Goal: Task Accomplishment & Management: Complete application form

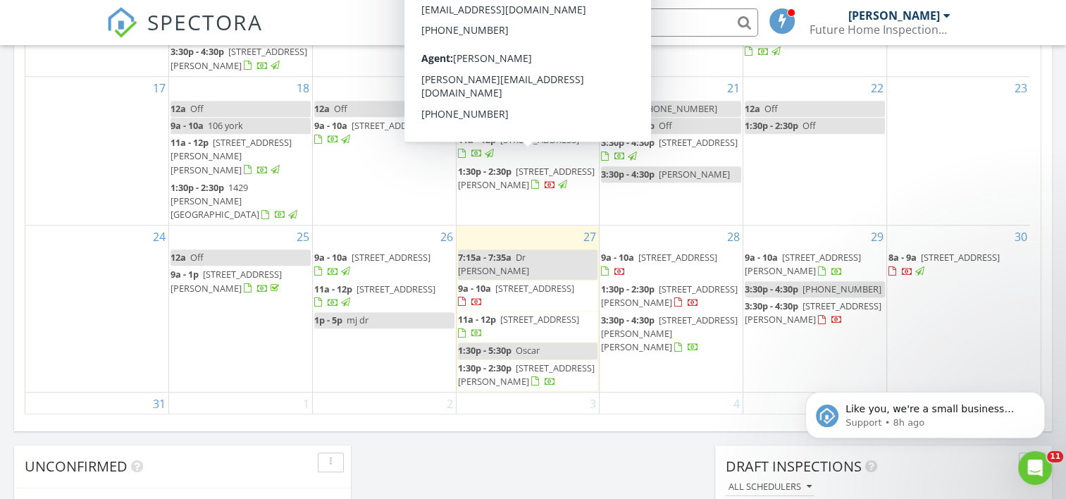
scroll to position [822, 0]
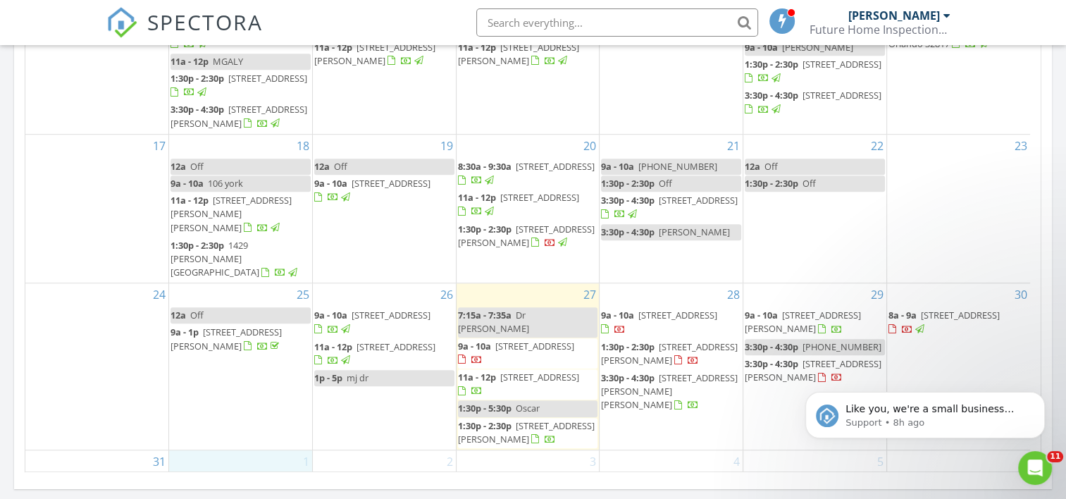
click at [233, 450] on div "1" at bounding box center [240, 473] width 143 height 46
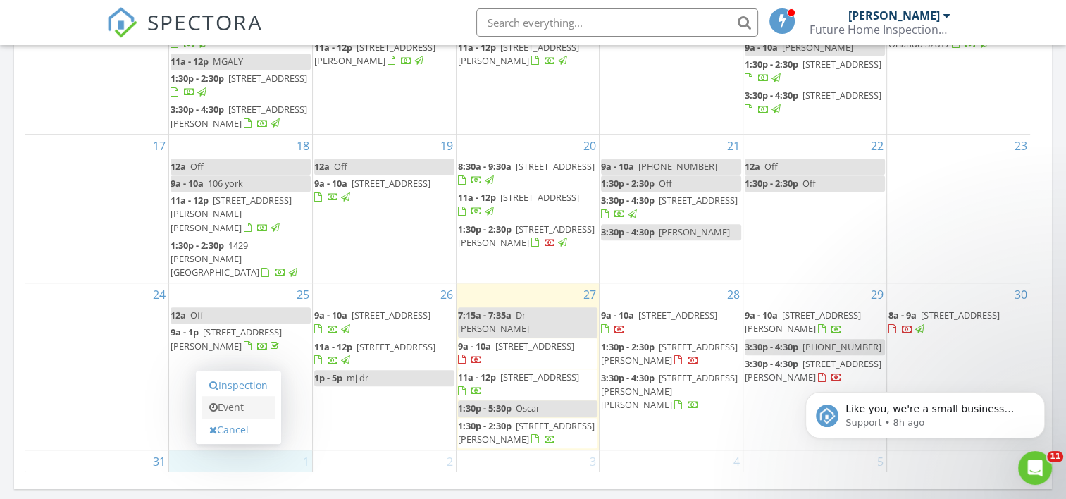
click at [240, 407] on link "Event" at bounding box center [238, 407] width 73 height 23
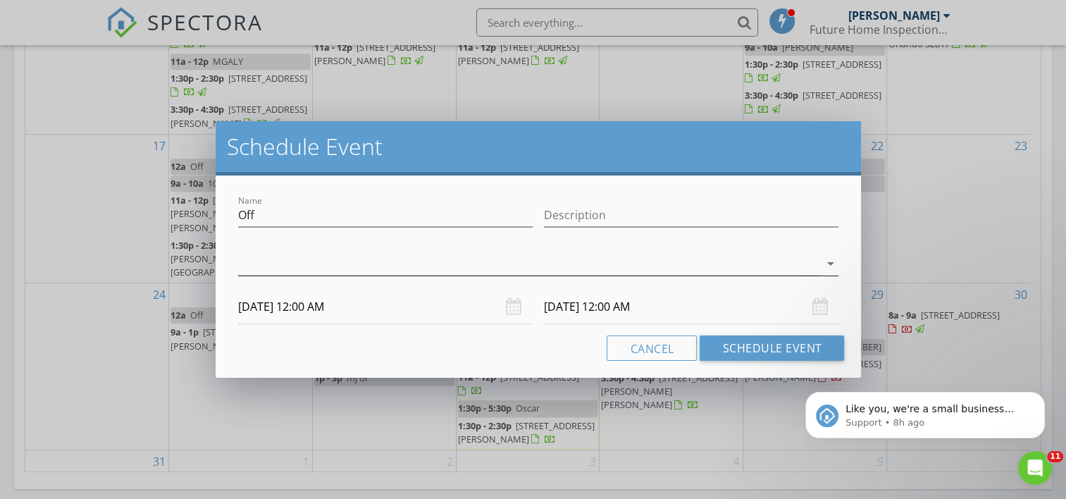
click at [767, 261] on div at bounding box center [528, 263] width 581 height 23
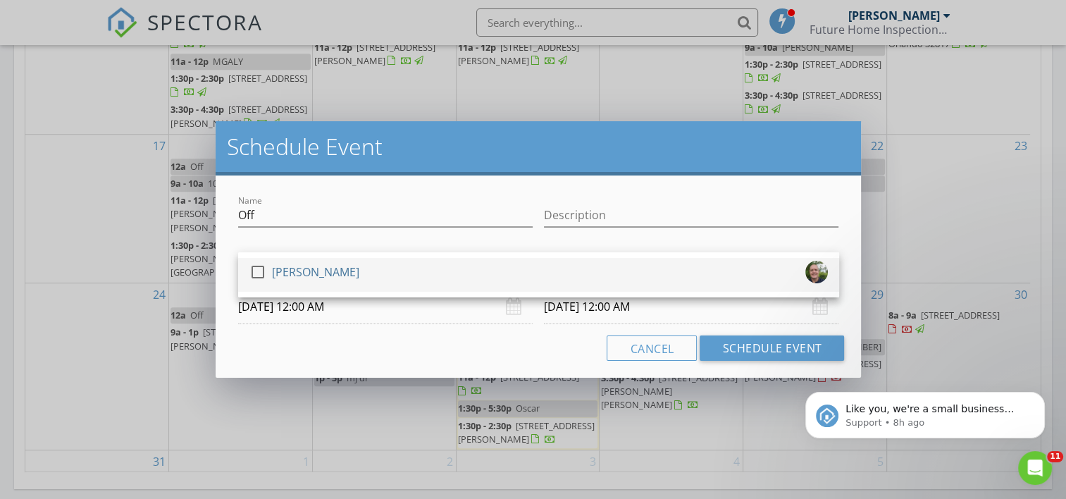
click at [754, 273] on div "check_box_outline_blank [PERSON_NAME]" at bounding box center [538, 275] width 578 height 28
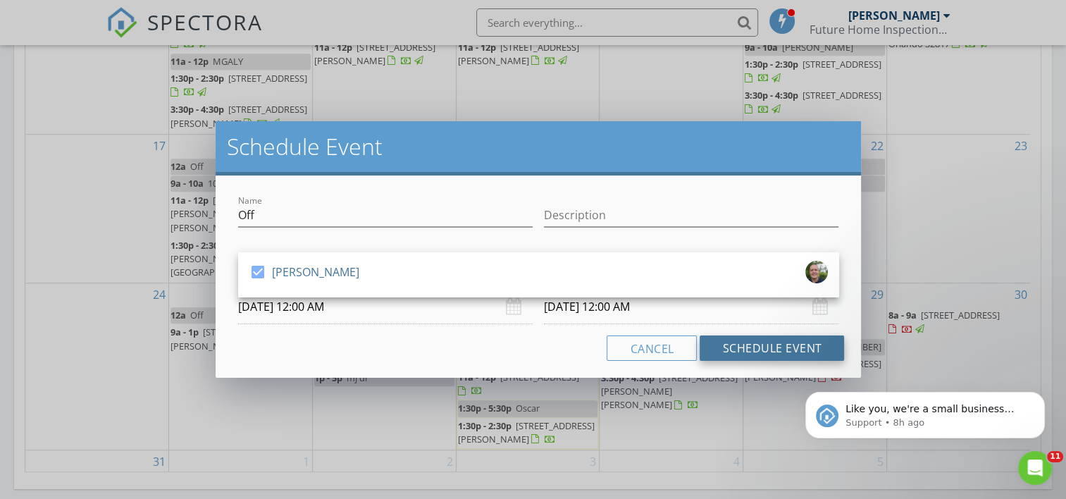
click at [770, 346] on button "Schedule Event" at bounding box center [772, 347] width 144 height 25
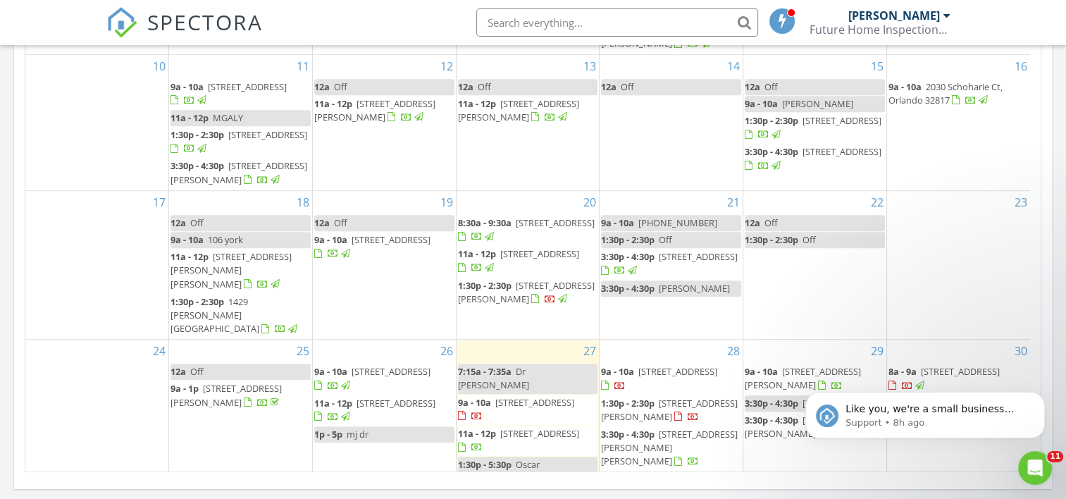
scroll to position [221, 0]
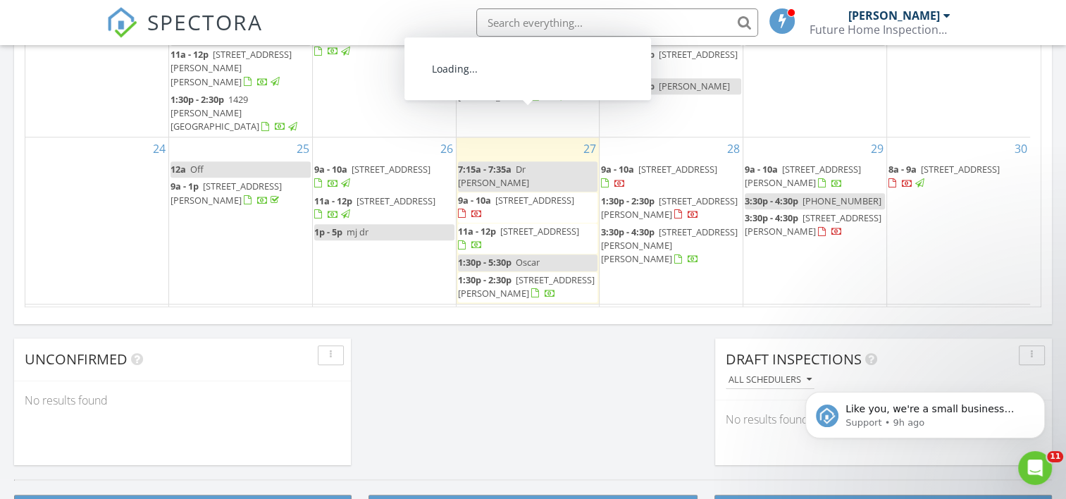
scroll to position [221, 0]
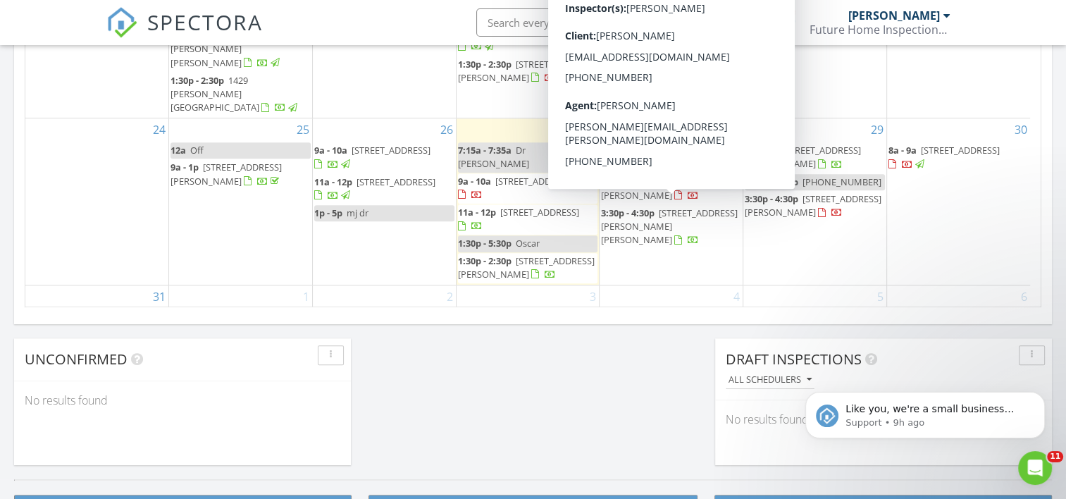
click at [638, 247] on div "28 9a - 10a [STREET_ADDRESS] 1:30p - 2:30p [STREET_ADDRESS][PERSON_NAME] 3:30p …" at bounding box center [671, 201] width 143 height 166
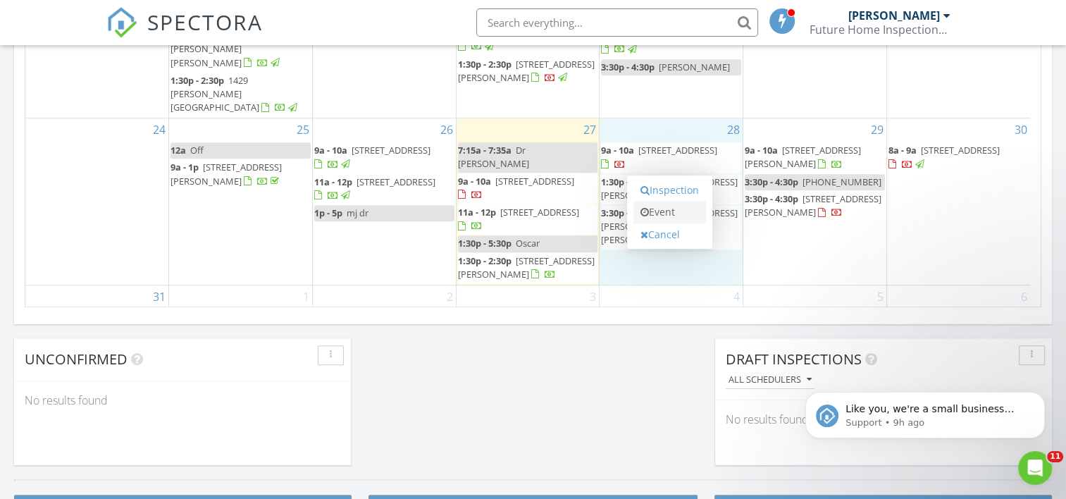
click at [677, 211] on link "Event" at bounding box center [669, 212] width 73 height 23
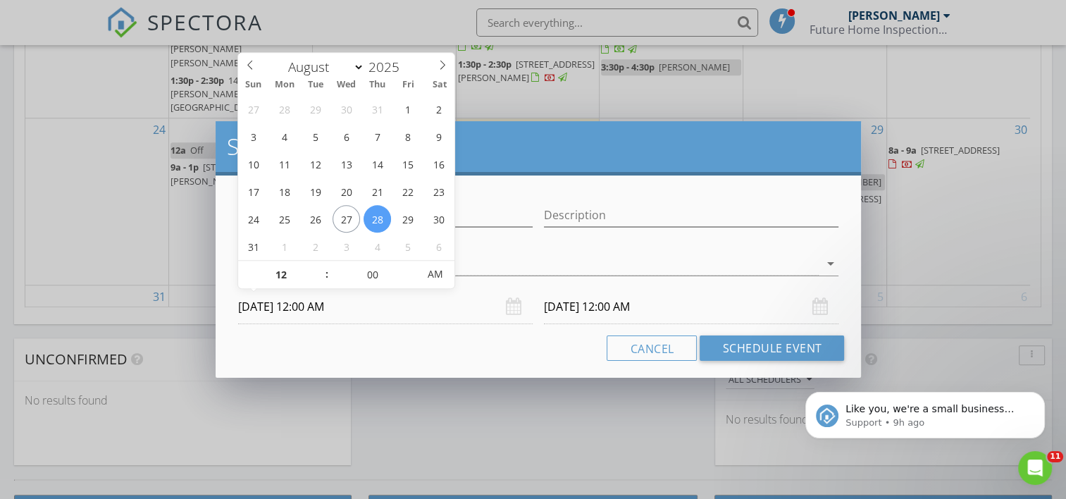
click at [323, 309] on input "[DATE] 12:00 AM" at bounding box center [385, 307] width 295 height 35
type input "01"
type input "[DATE] 1:00 AM"
click at [317, 265] on span at bounding box center [320, 268] width 10 height 14
type input "[DATE] 1:00 AM"
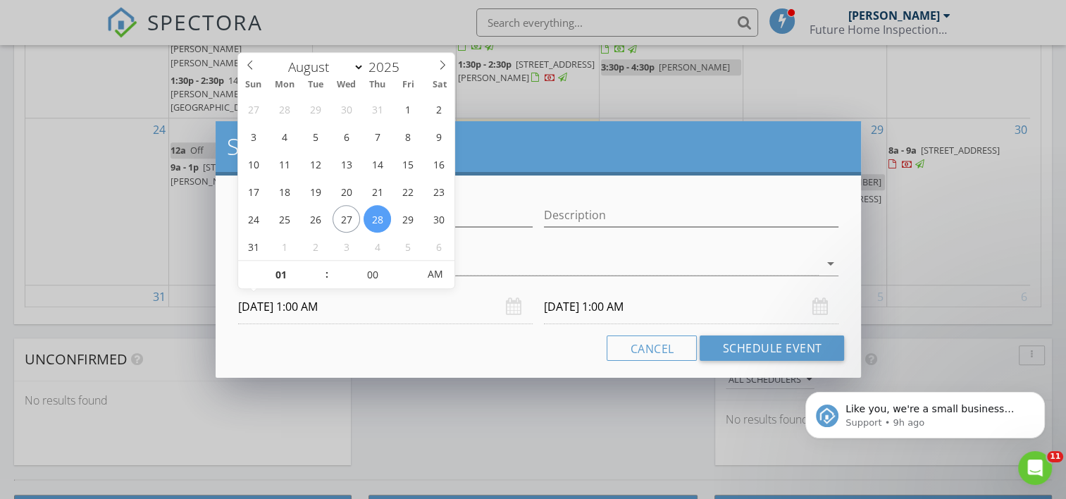
click at [325, 283] on span ":" at bounding box center [327, 274] width 4 height 28
type input "12"
type input "[DATE] 12:00 AM"
click at [316, 279] on span at bounding box center [320, 282] width 10 height 14
type input "11"
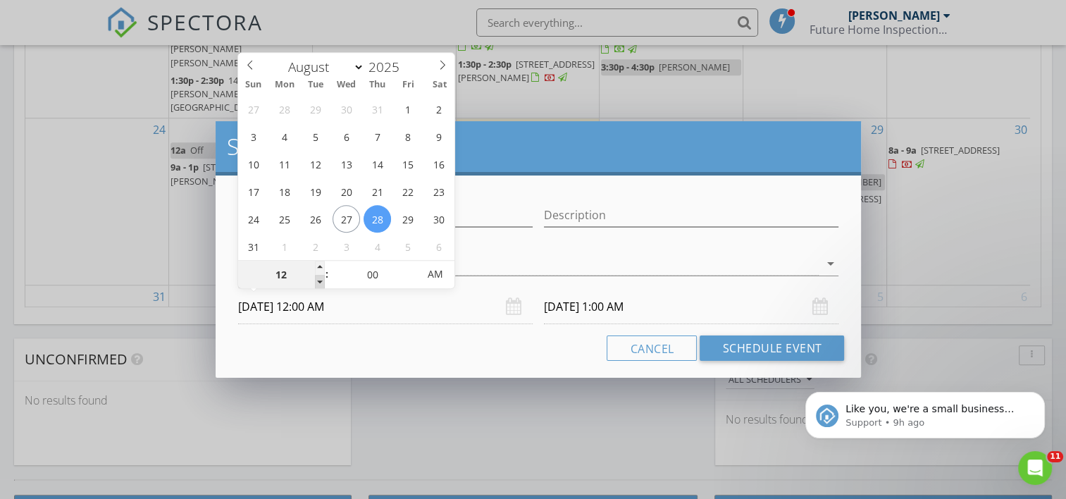
type input "[DATE] 11:00 PM"
click at [316, 279] on span at bounding box center [320, 282] width 10 height 14
type input "[DATE] 11:00 PM"
type input "[DATE] 11:00 AM"
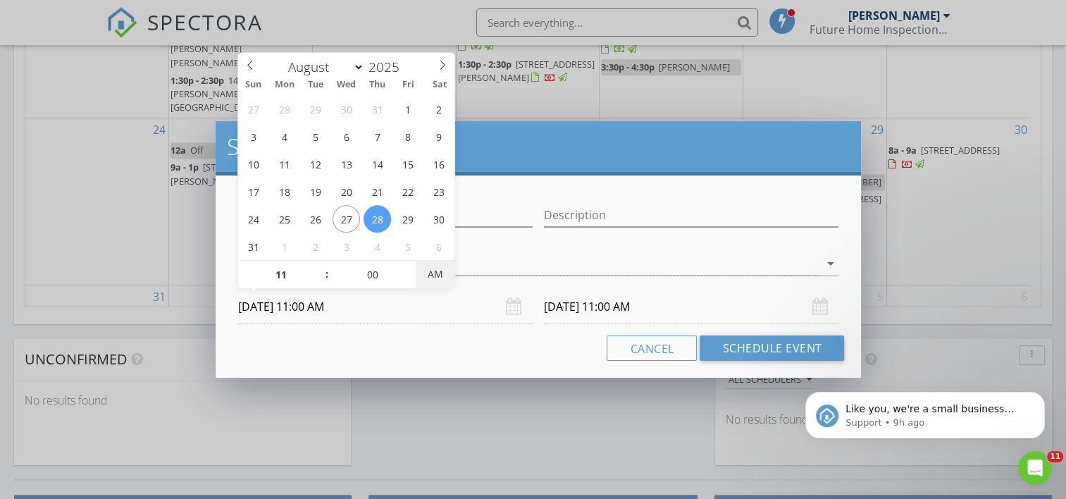
drag, startPoint x: 316, startPoint y: 279, endPoint x: 433, endPoint y: 271, distance: 117.3
click at [433, 271] on span "AM" at bounding box center [435, 274] width 39 height 28
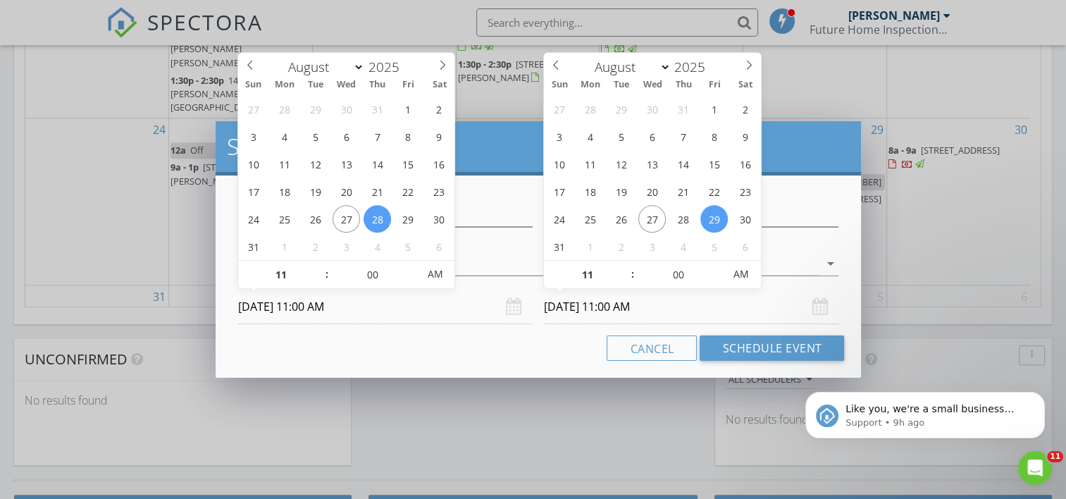
click at [634, 309] on input "[DATE] 11:00 AM" at bounding box center [691, 307] width 295 height 35
type input "05"
type input "[DATE] 11:05 AM"
click at [715, 268] on span at bounding box center [717, 268] width 10 height 14
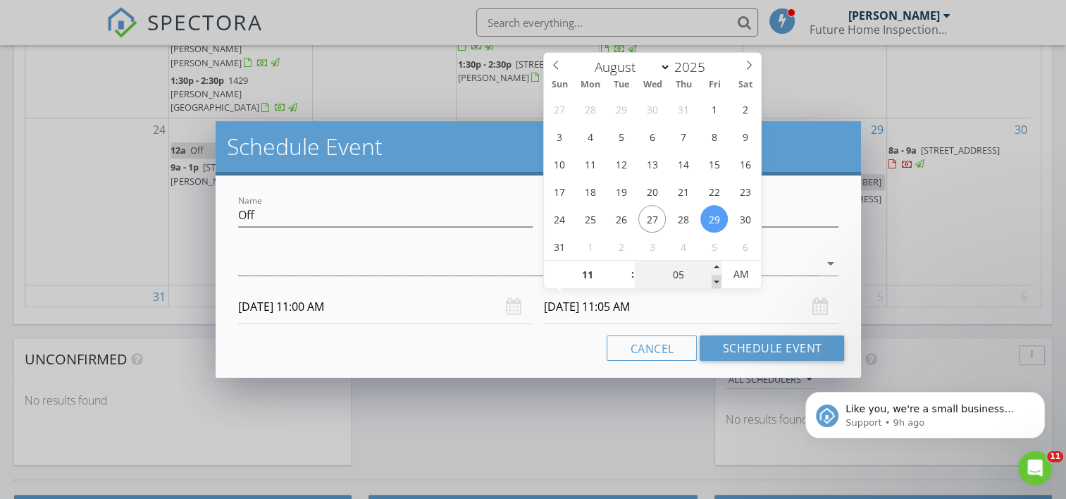
type input "00"
type input "[DATE] 11:00 AM"
click at [713, 283] on span at bounding box center [717, 282] width 10 height 14
type input "12"
type input "[DATE] 12:00 PM"
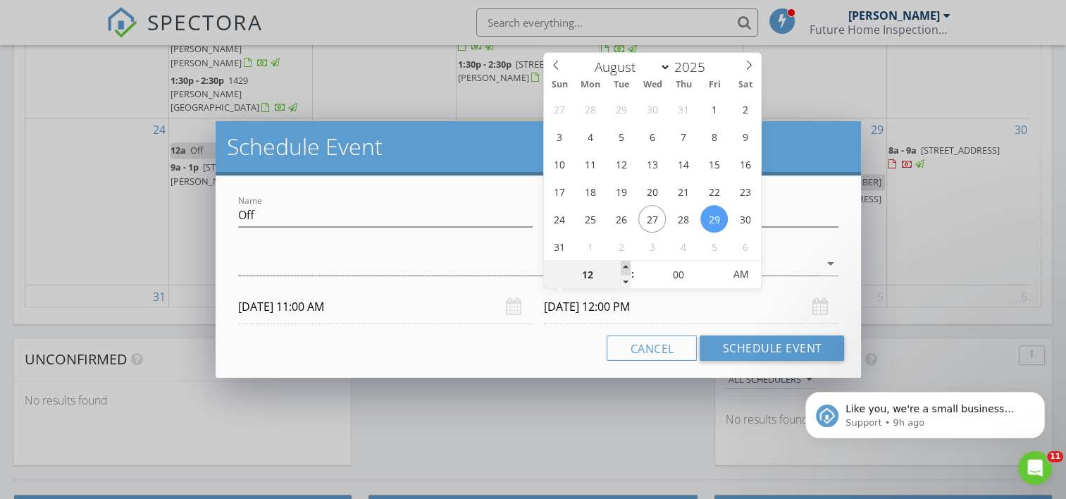
click at [628, 268] on span at bounding box center [626, 268] width 10 height 14
click at [500, 262] on div at bounding box center [528, 263] width 581 height 23
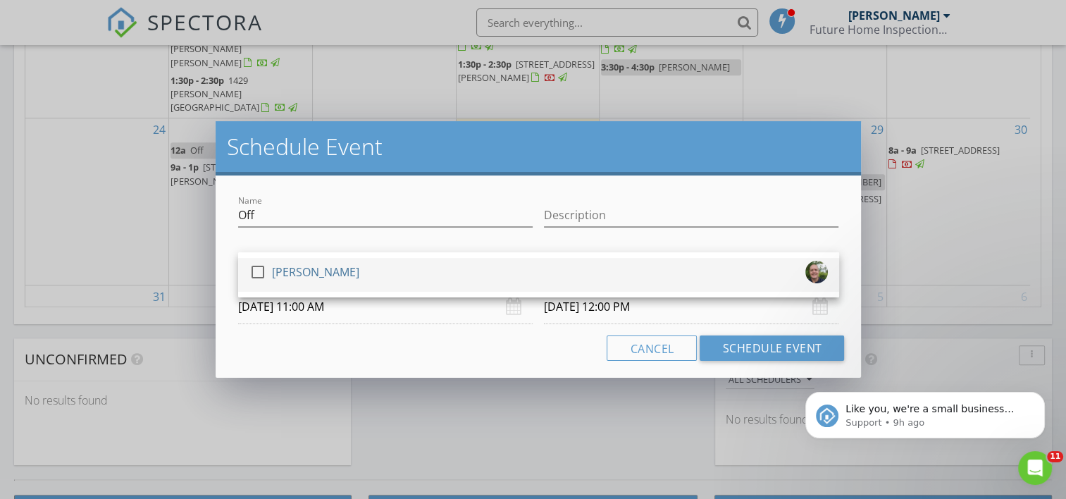
click at [593, 275] on div "check_box_outline_blank [PERSON_NAME]" at bounding box center [538, 275] width 578 height 28
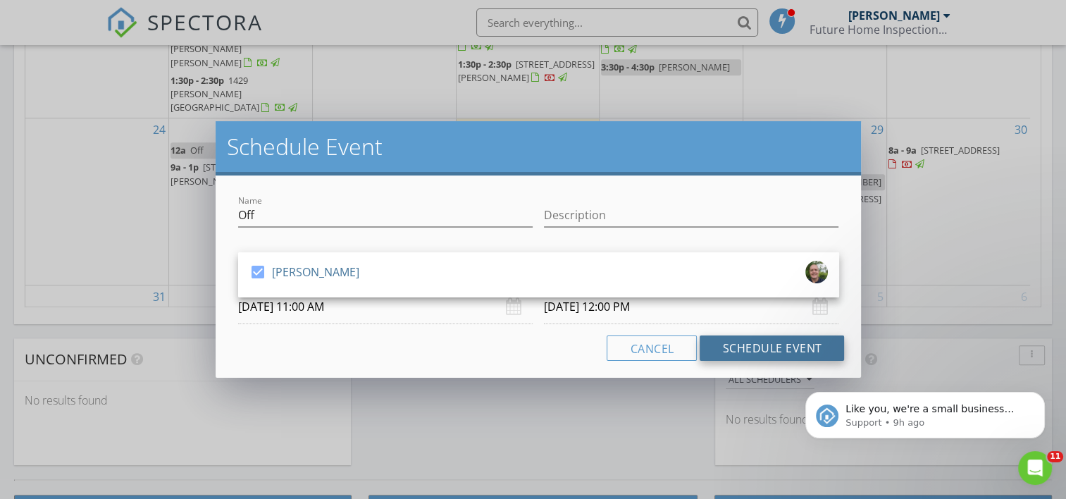
click at [749, 352] on button "Schedule Event" at bounding box center [772, 347] width 144 height 25
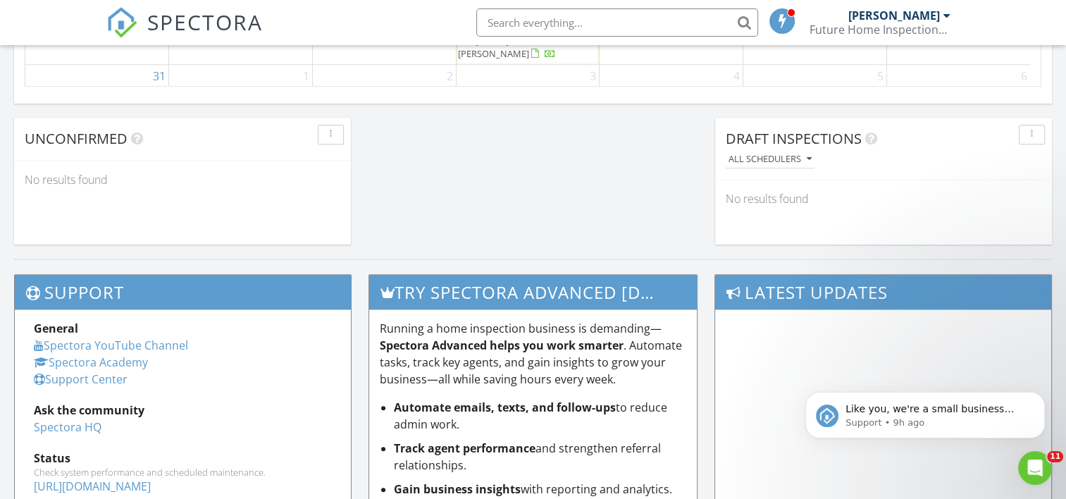
scroll to position [0, 0]
